Goal: Find specific page/section: Find specific page/section

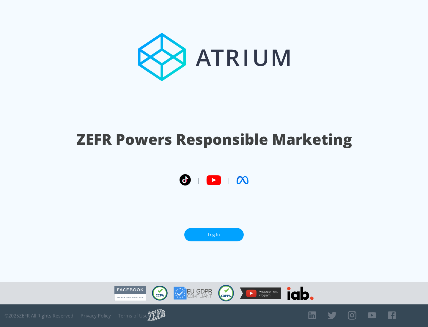
click at [214, 235] on link "Log In" at bounding box center [213, 234] width 59 height 13
